Goal: Navigation & Orientation: Find specific page/section

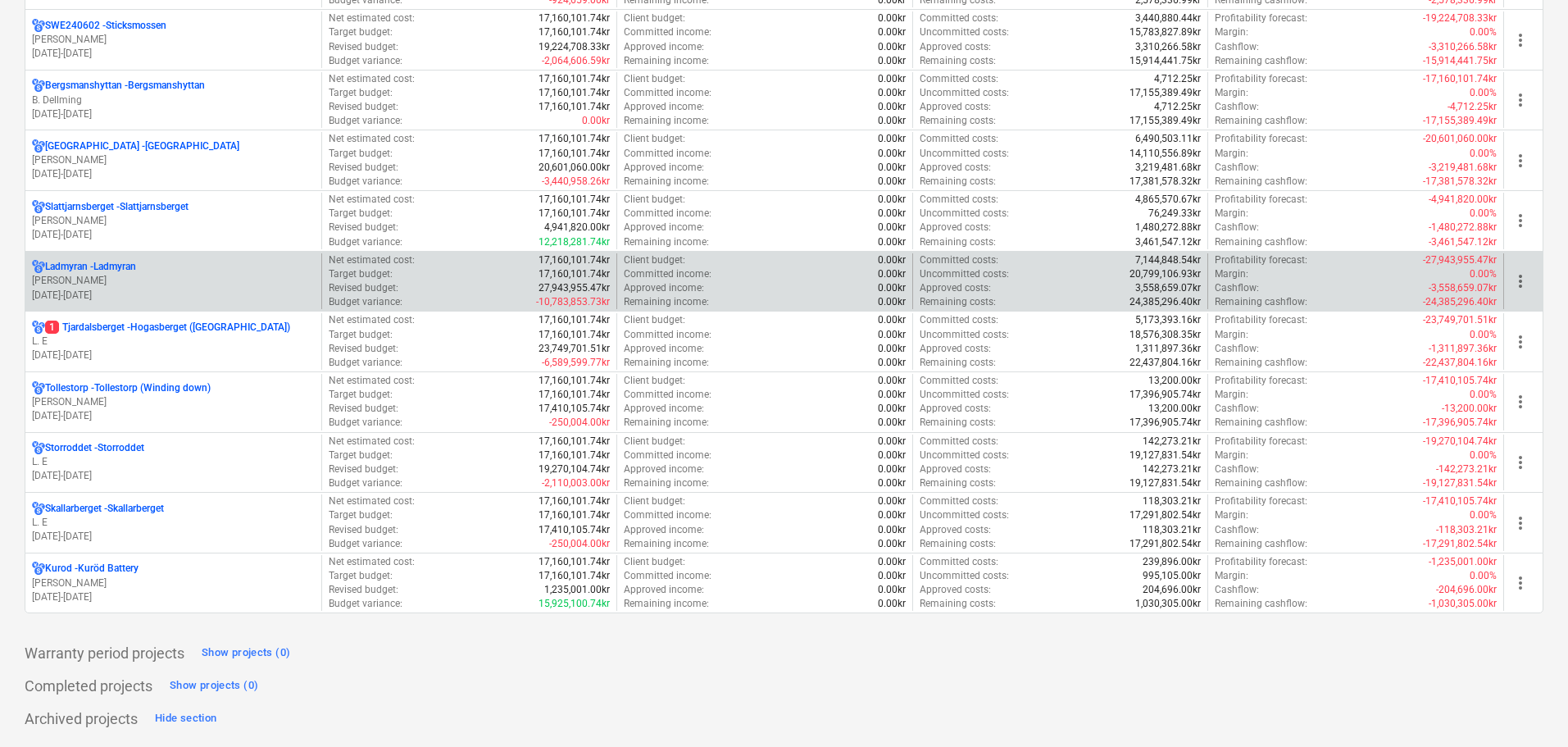
scroll to position [1641, 0]
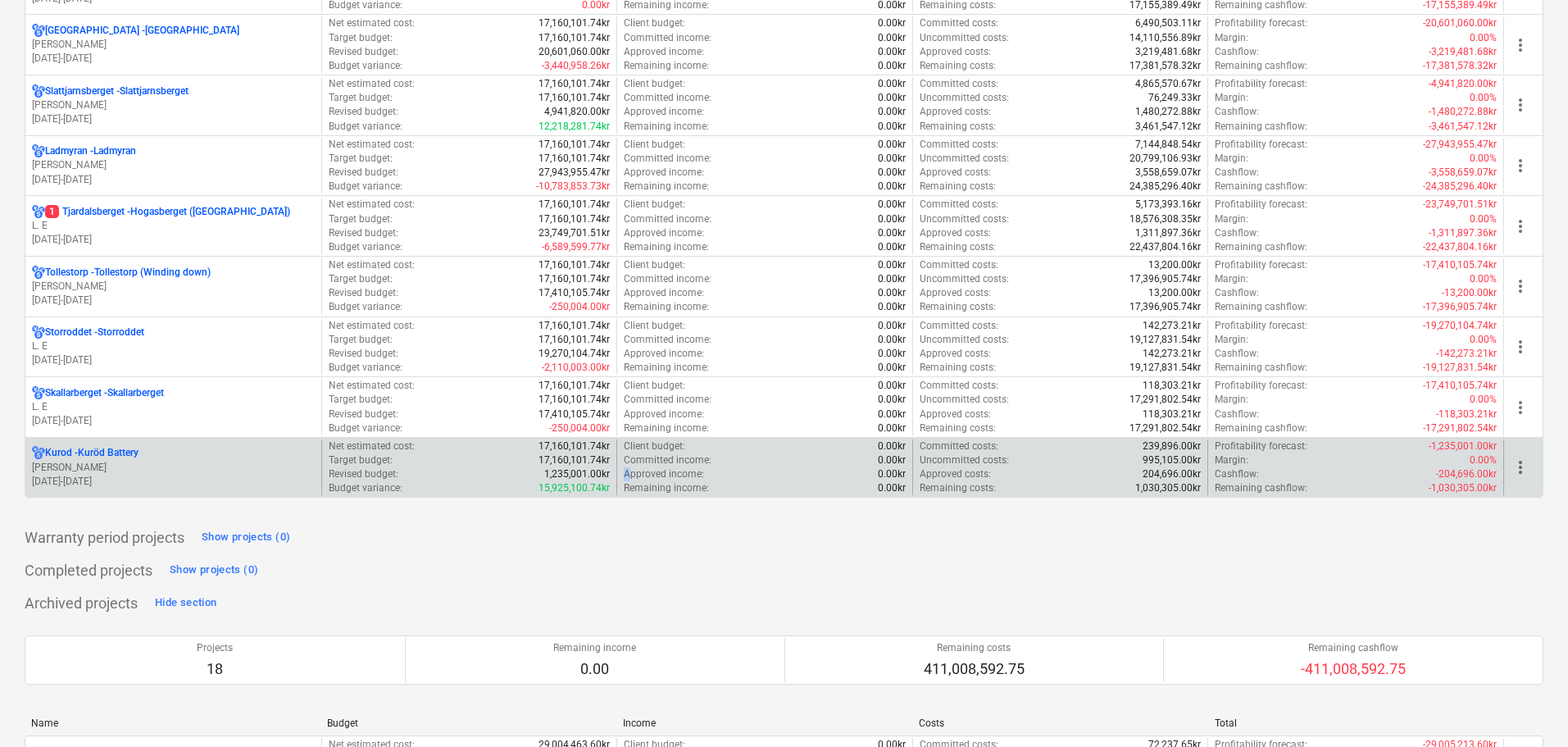
click at [628, 476] on p "Approved income :" at bounding box center [664, 475] width 80 height 14
click at [542, 460] on p "17,160,101.74kr" at bounding box center [574, 461] width 72 height 14
click at [153, 454] on div "Kurod - Kuröd Battery" at bounding box center [174, 453] width 283 height 14
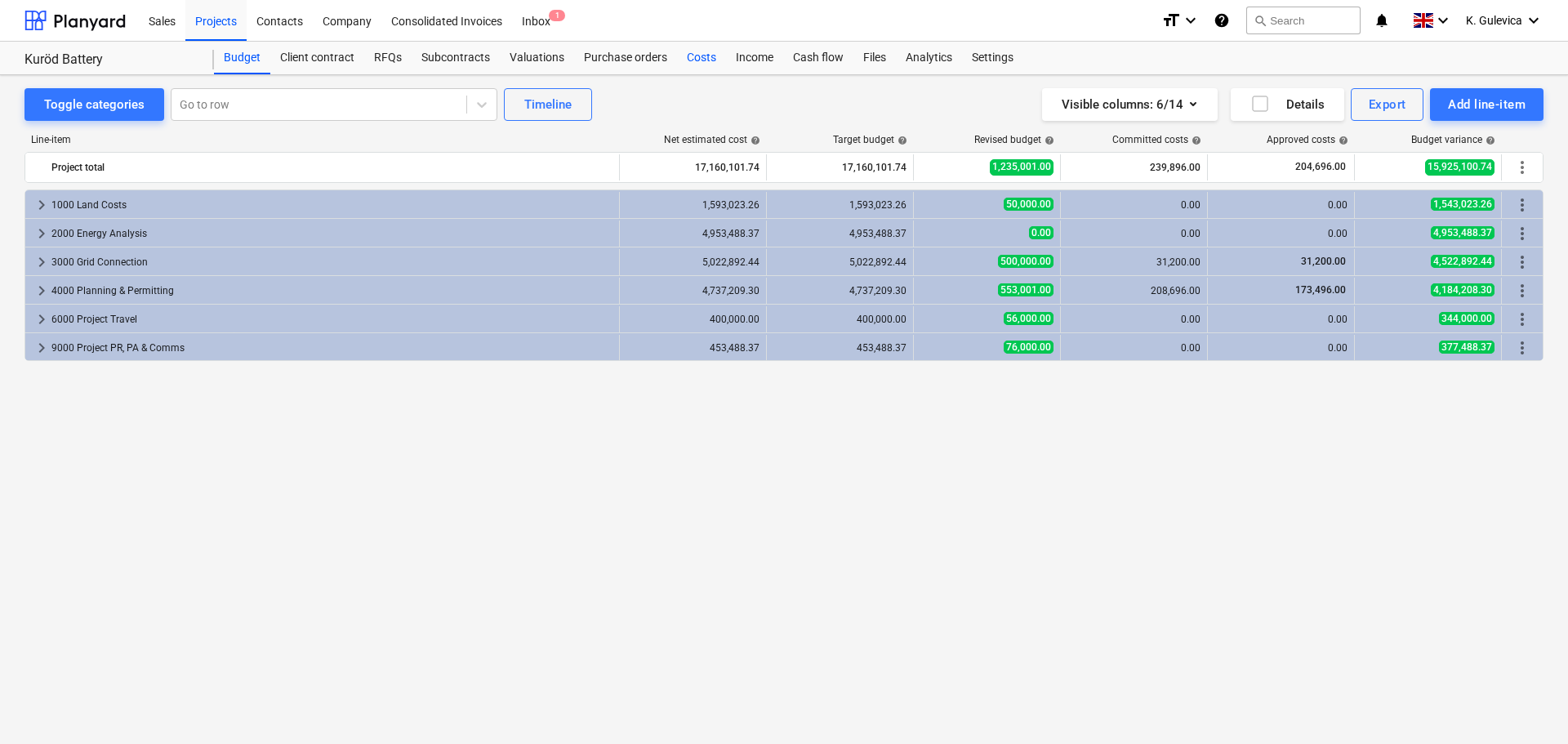
click at [702, 64] on div "Costs" at bounding box center [701, 58] width 49 height 33
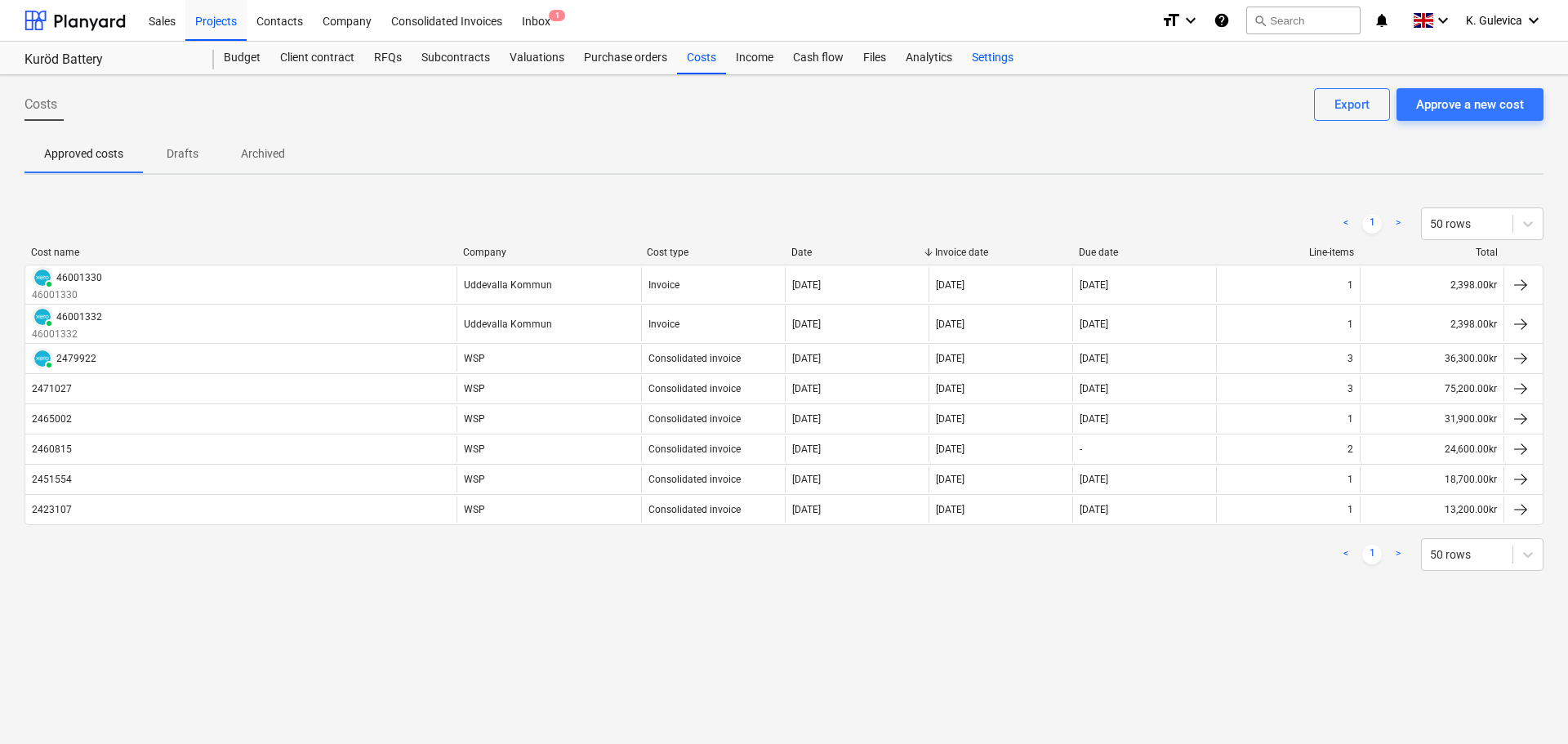
click at [998, 57] on div "Settings" at bounding box center [993, 58] width 61 height 33
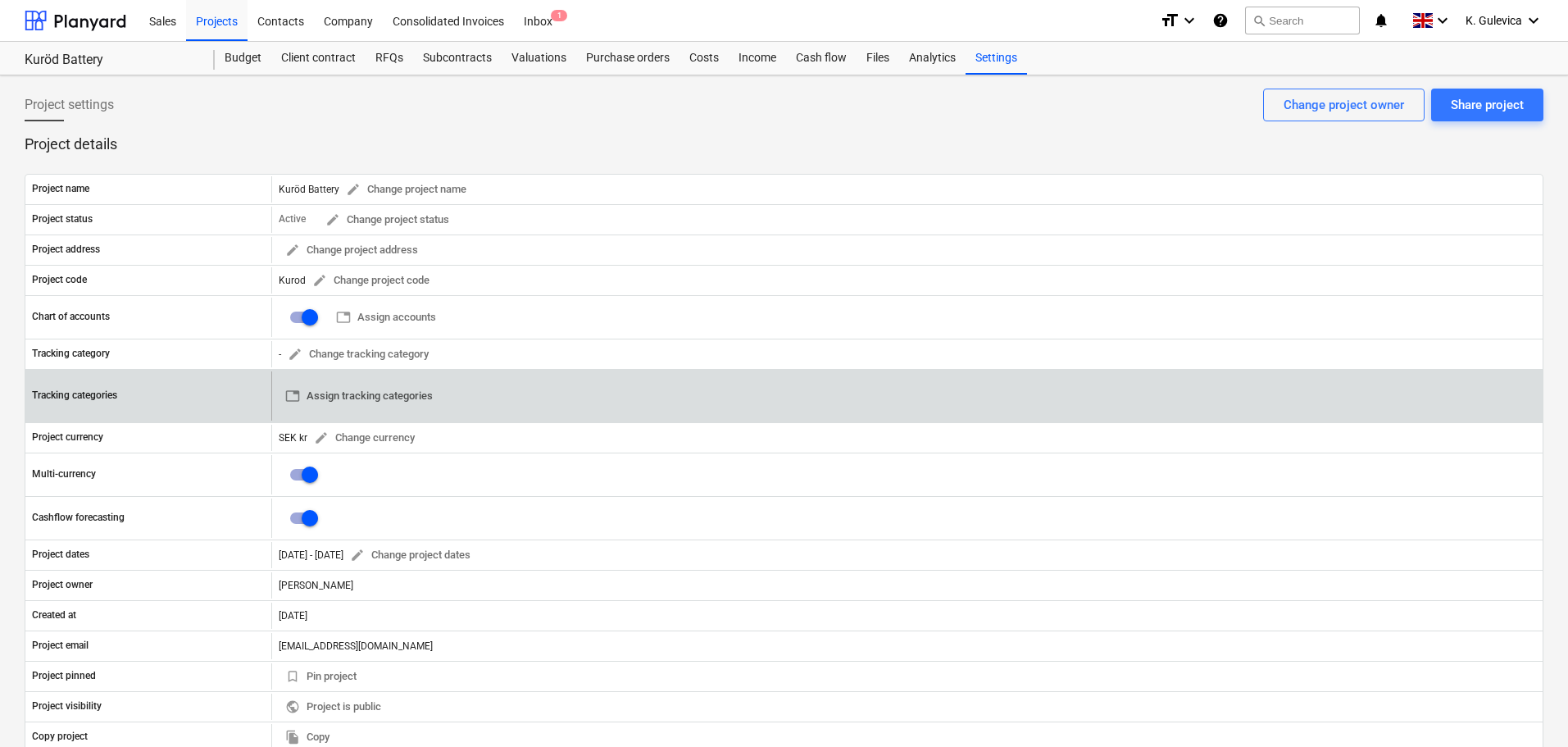
click at [344, 395] on span "table Assign tracking categories" at bounding box center [358, 397] width 147 height 19
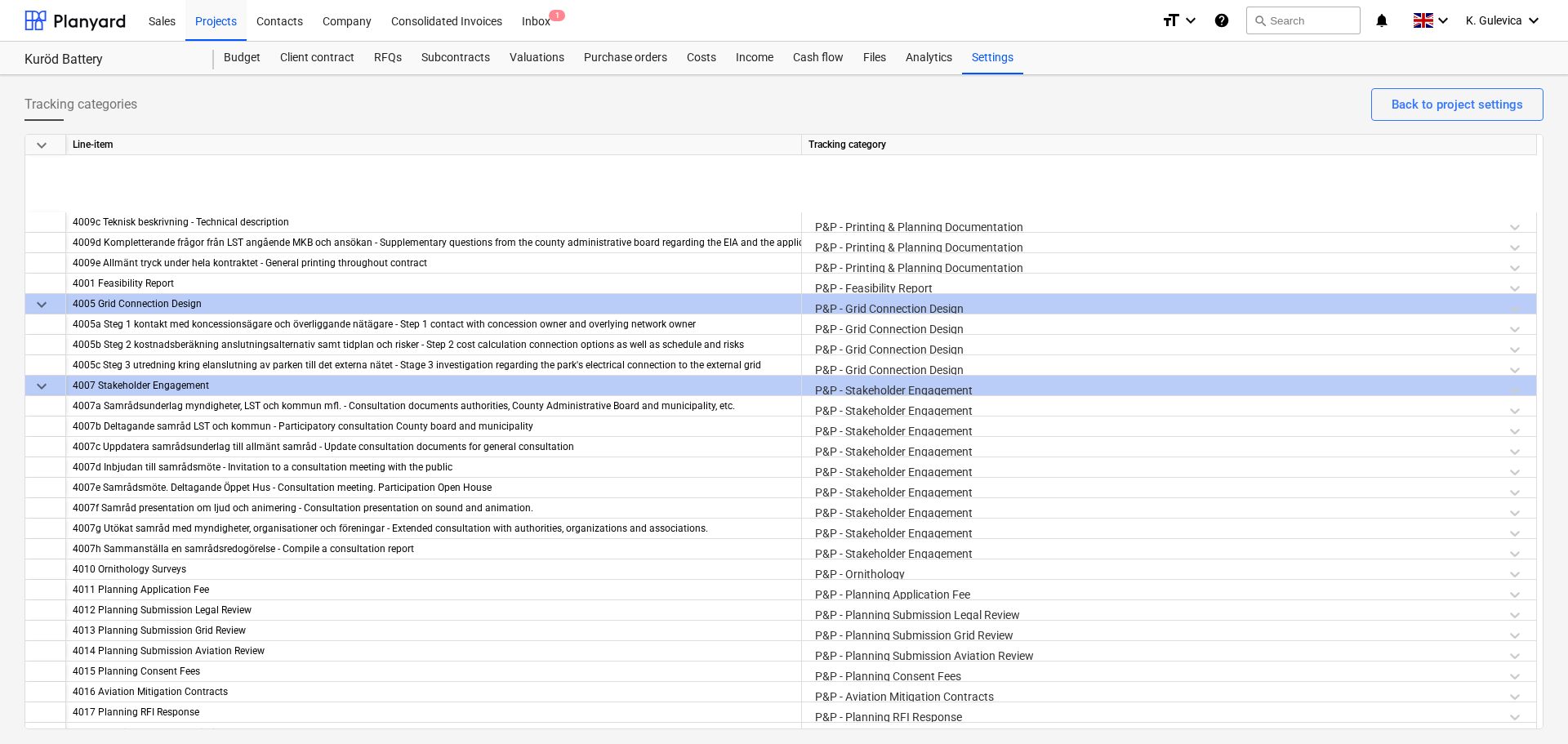
scroll to position [1634, 0]
